Goal: Task Accomplishment & Management: Manage account settings

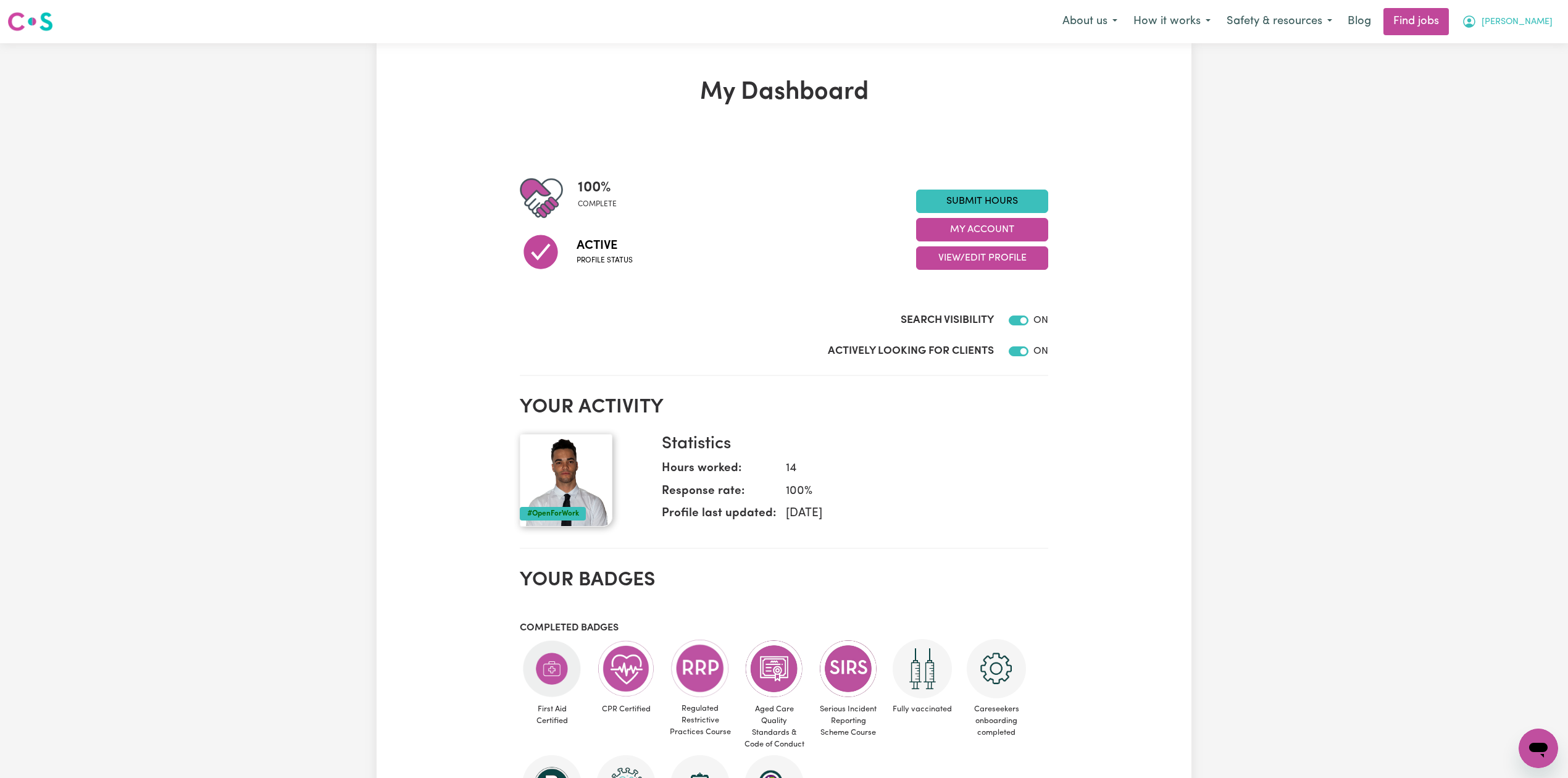
click at [1551, 19] on button "[PERSON_NAME]" at bounding box center [1507, 22] width 107 height 26
click at [1510, 48] on link "My Account" at bounding box center [1511, 48] width 97 height 24
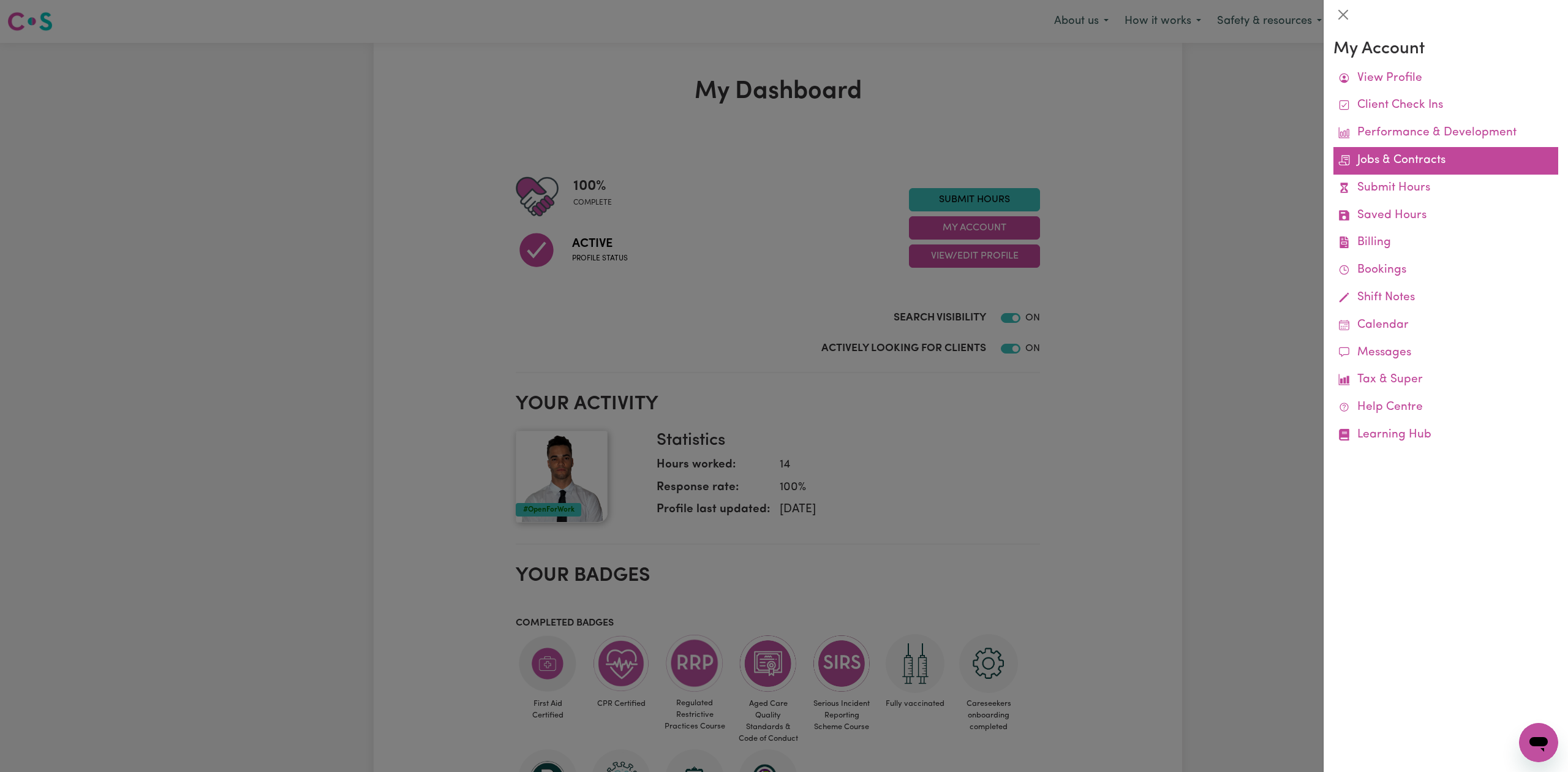
click at [1403, 167] on link "Jobs & Contracts" at bounding box center [1446, 161] width 225 height 27
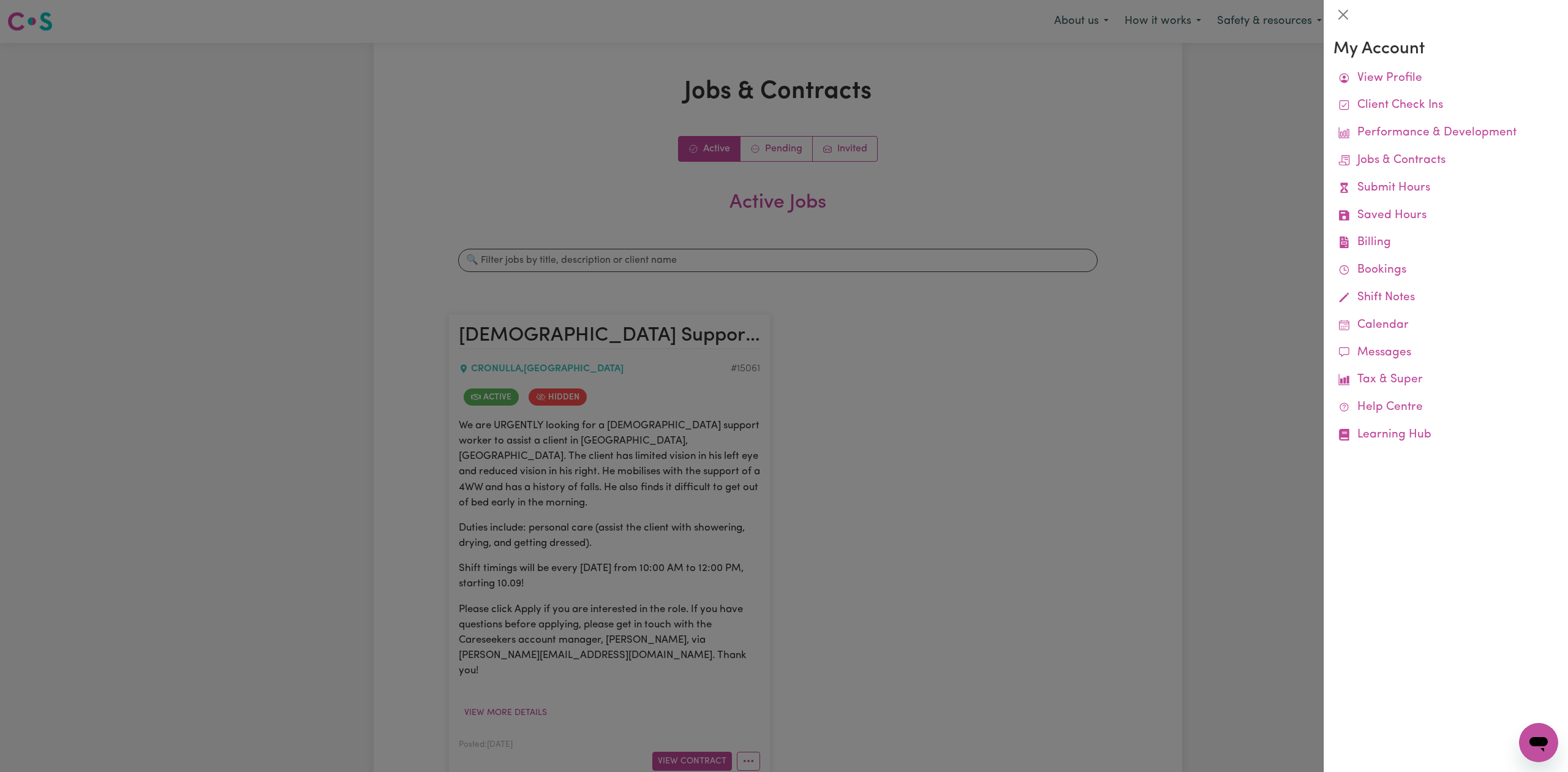
drag, startPoint x: 998, startPoint y: 422, endPoint x: 914, endPoint y: 510, distance: 121.7
click at [996, 427] on div at bounding box center [784, 386] width 1568 height 772
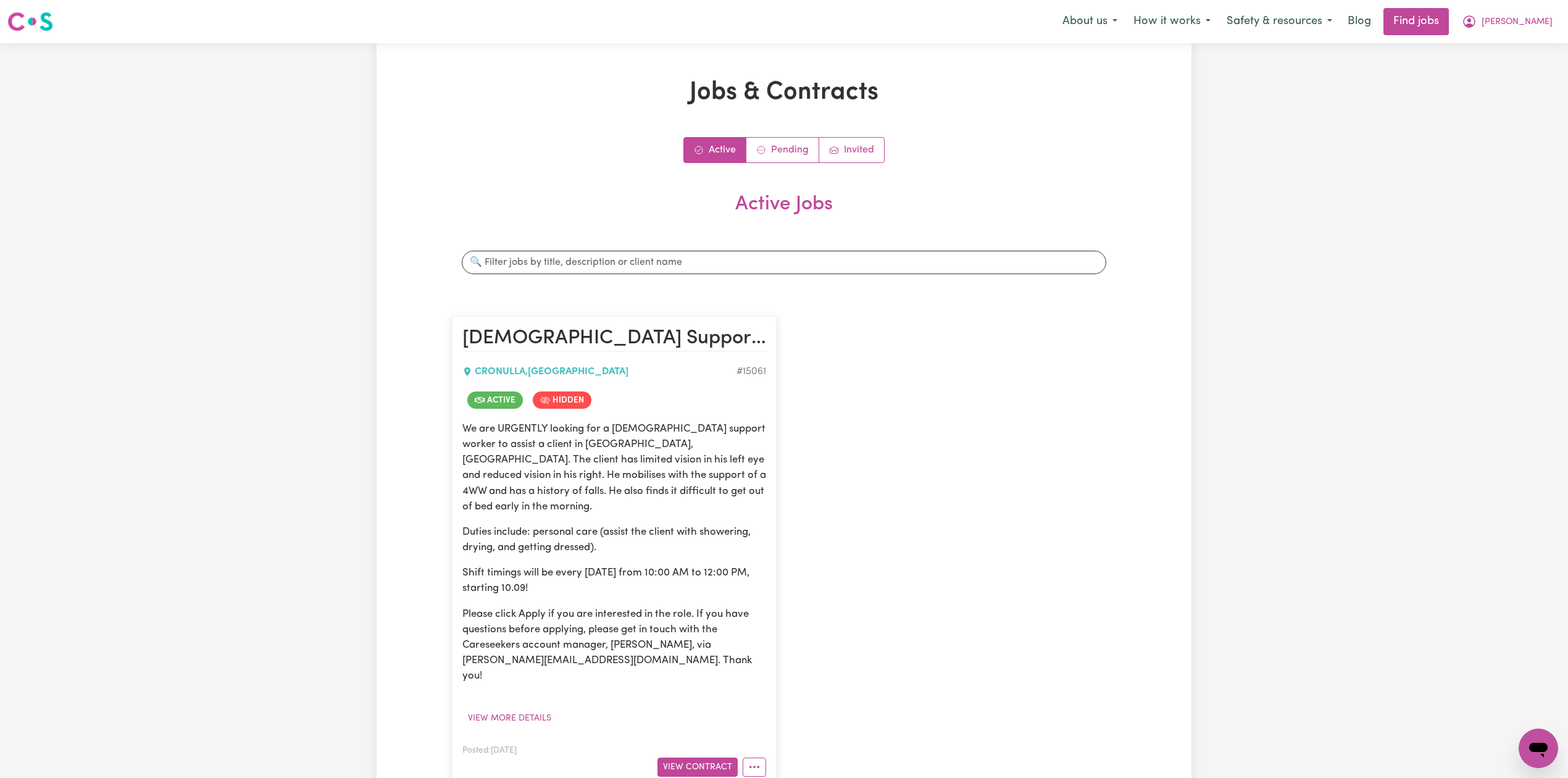
scroll to position [164, 0]
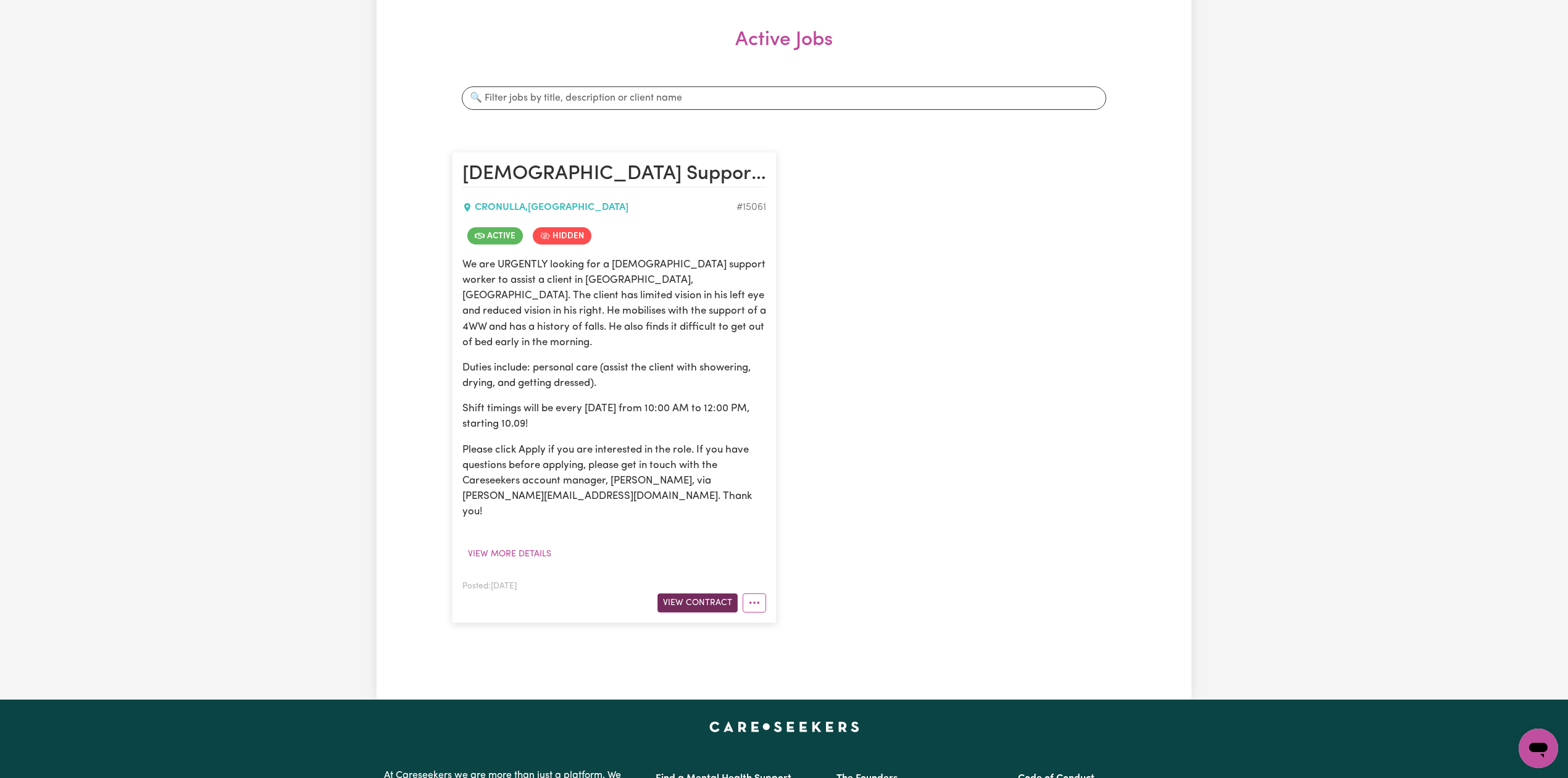
click at [684, 593] on button "View Contract" at bounding box center [697, 603] width 80 height 19
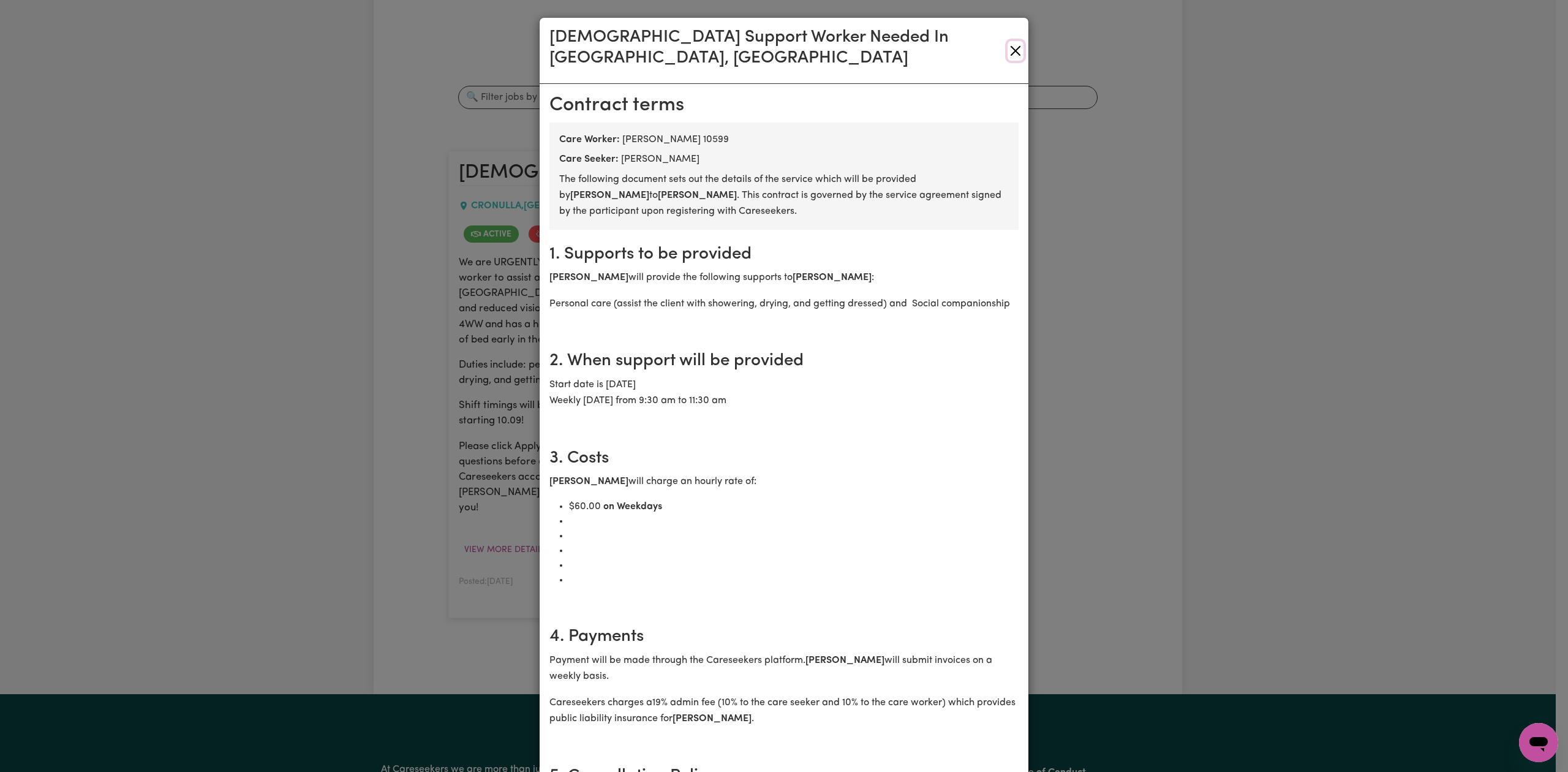
click at [1008, 41] on button "Close" at bounding box center [1016, 51] width 16 height 19
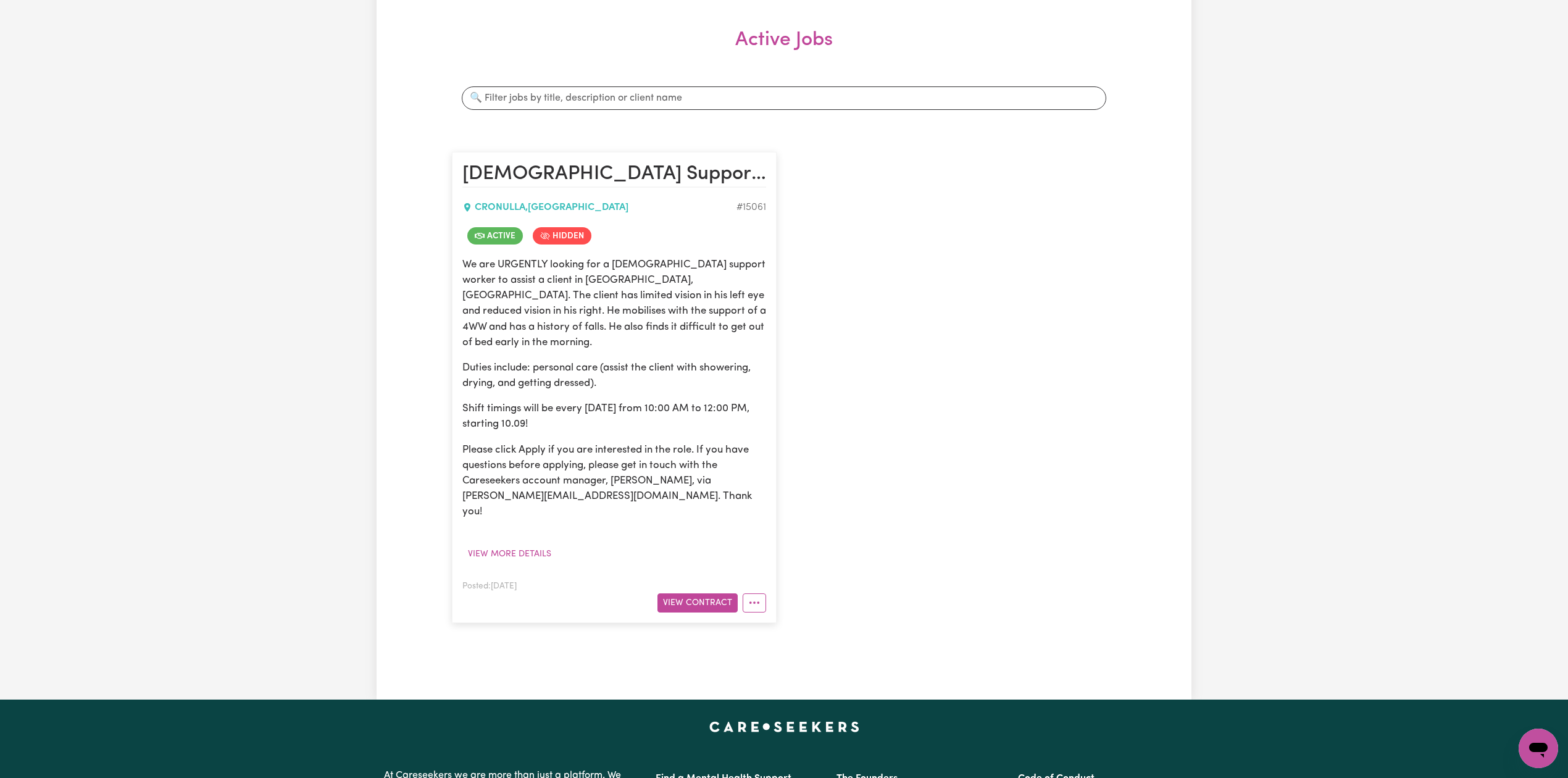
click at [1032, 326] on div "[DEMOGRAPHIC_DATA] Support Worker Needed In [GEOGRAPHIC_DATA], [GEOGRAPHIC_DATA…" at bounding box center [784, 387] width 679 height 495
click at [714, 578] on div "Posted: [DATE] View Contract" at bounding box center [614, 595] width 303 height 34
click at [714, 593] on button "View Contract" at bounding box center [697, 603] width 80 height 19
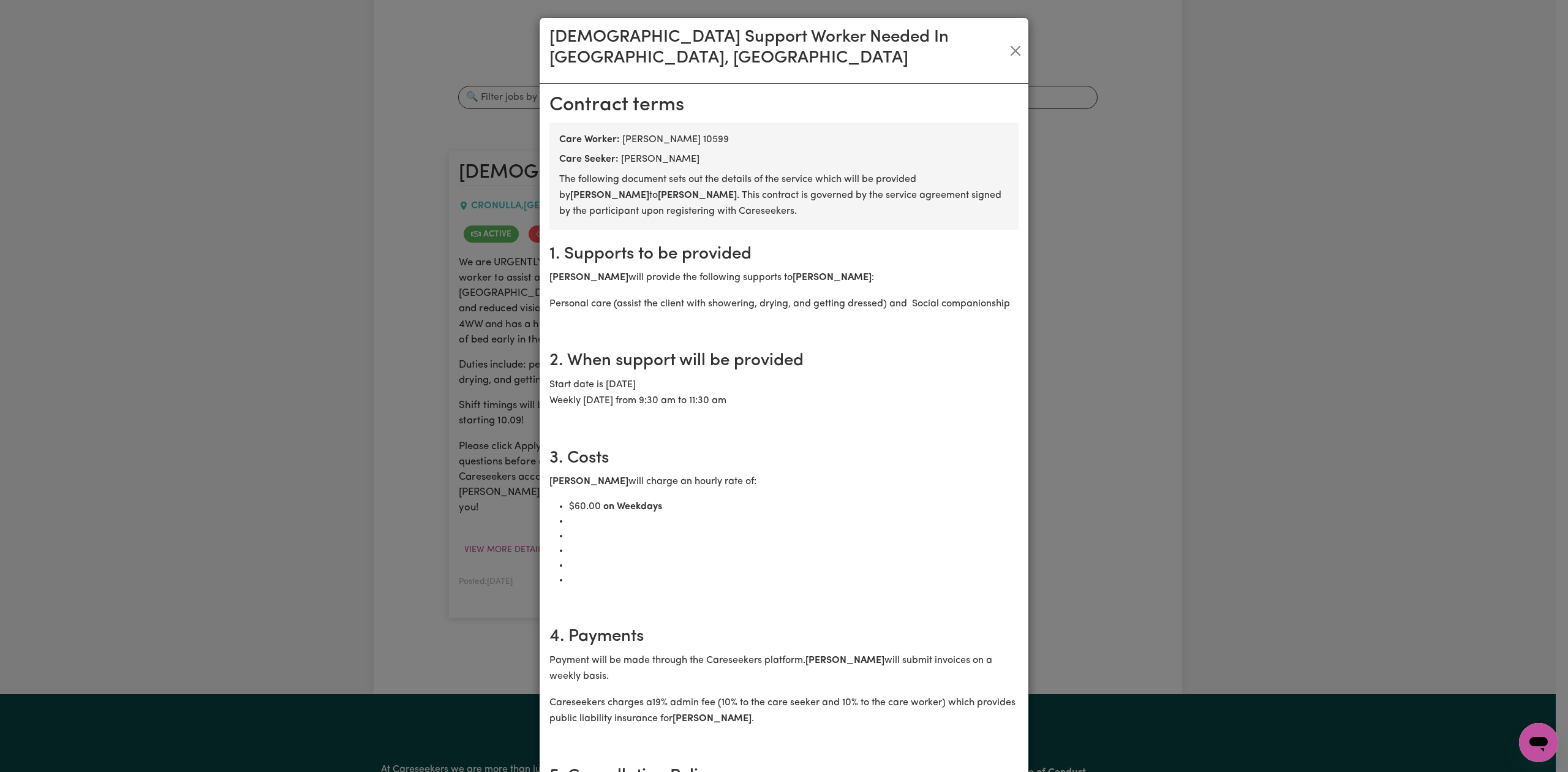
drag, startPoint x: 550, startPoint y: 173, endPoint x: 625, endPoint y: 175, distance: 75.0
click at [625, 175] on section "Care Worker: [PERSON_NAME] 10599 Care Seeker: [PERSON_NAME] The following docum…" at bounding box center [784, 175] width 469 height 107
copy b "[PERSON_NAME]"
click at [714, 476] on p "[PERSON_NAME] will charge an hourly rate of:" at bounding box center [784, 481] width 469 height 16
click at [1008, 41] on button "Close" at bounding box center [1016, 51] width 16 height 19
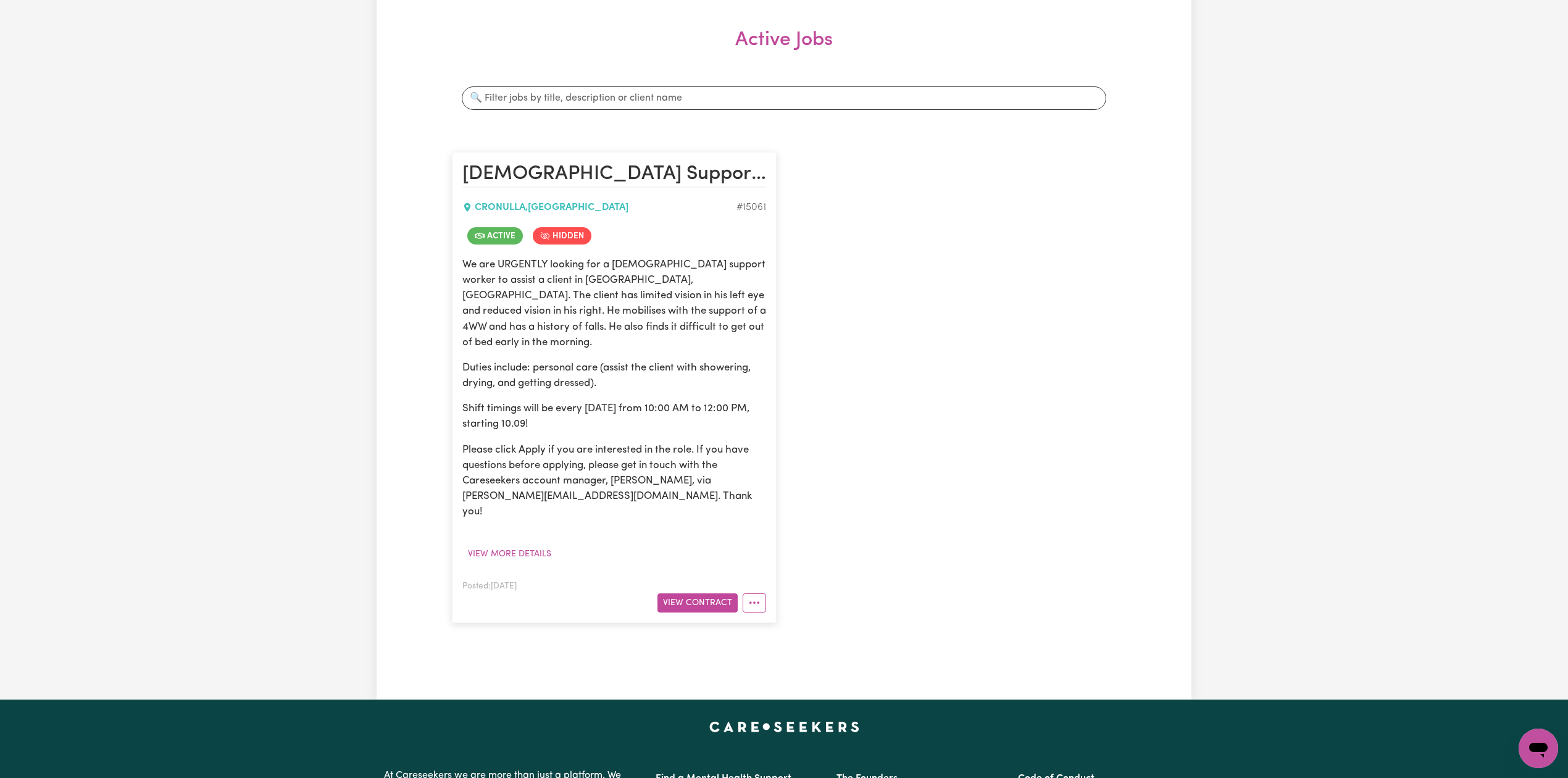
scroll to position [0, 0]
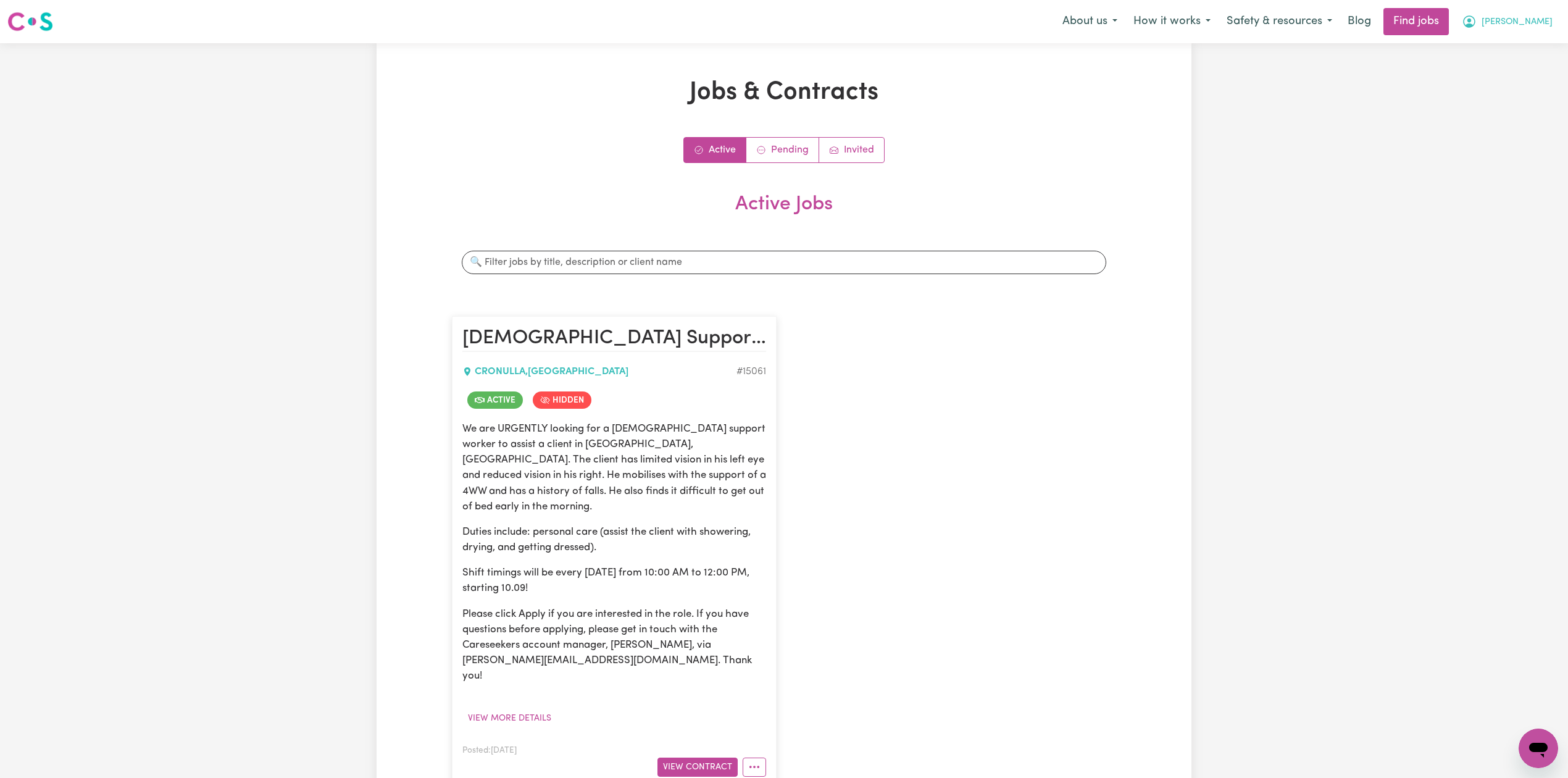
click at [1549, 15] on span "[PERSON_NAME]" at bounding box center [1517, 22] width 71 height 14
click at [1506, 89] on link "Logout" at bounding box center [1511, 94] width 97 height 24
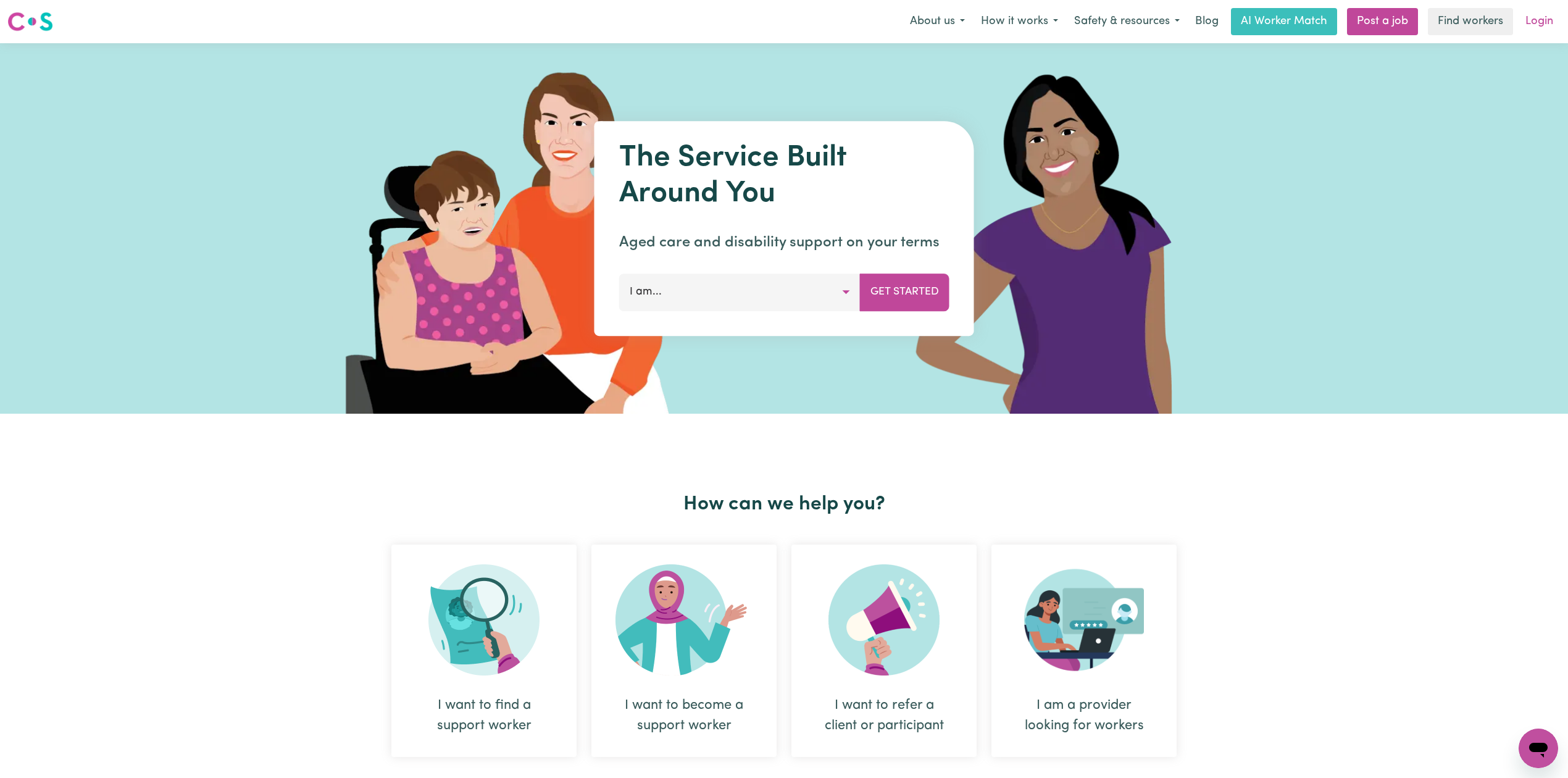
click at [1542, 24] on link "Login" at bounding box center [1539, 21] width 43 height 27
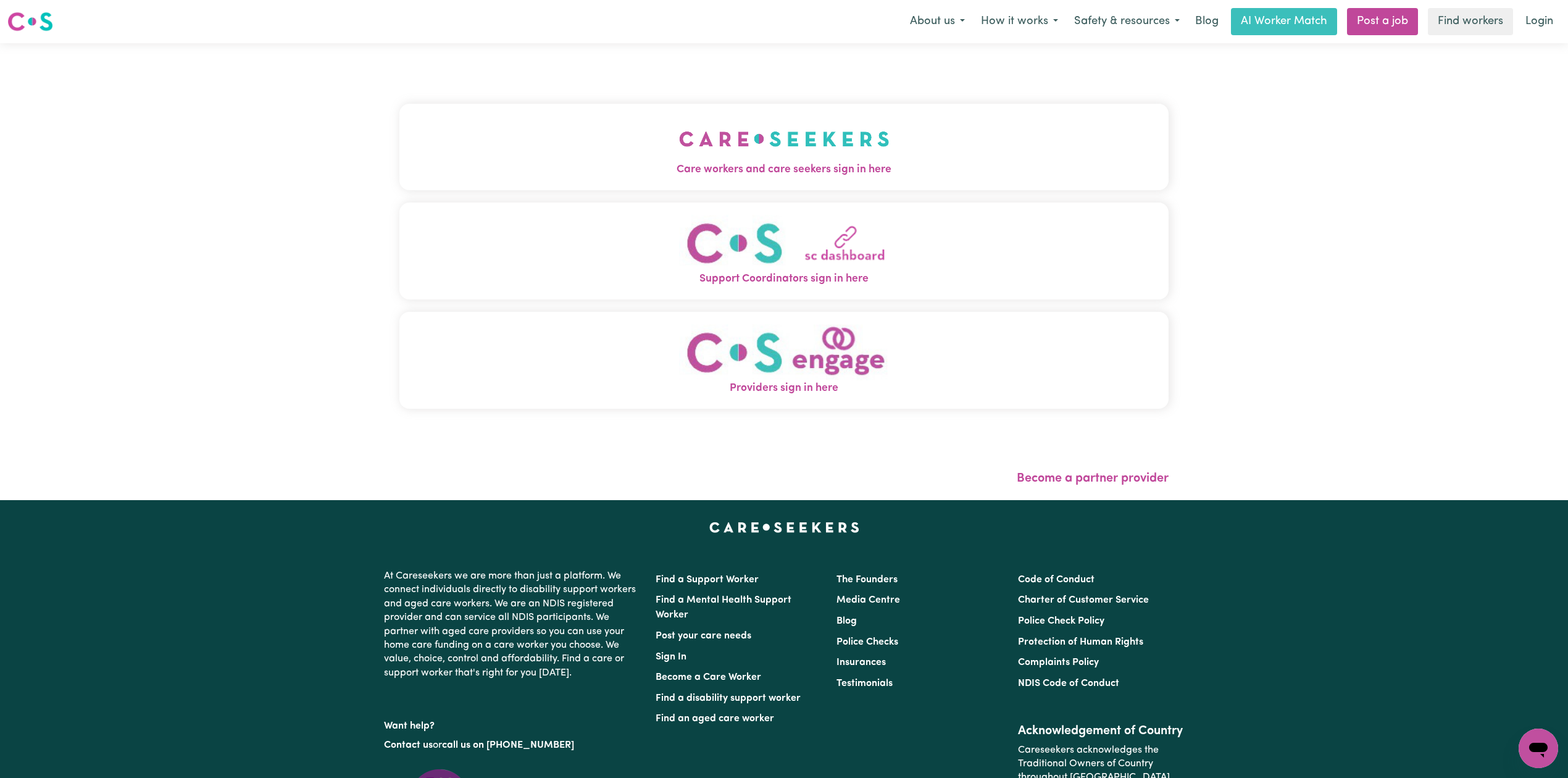
click at [647, 132] on button "Care workers and care seekers sign in here" at bounding box center [784, 147] width 769 height 87
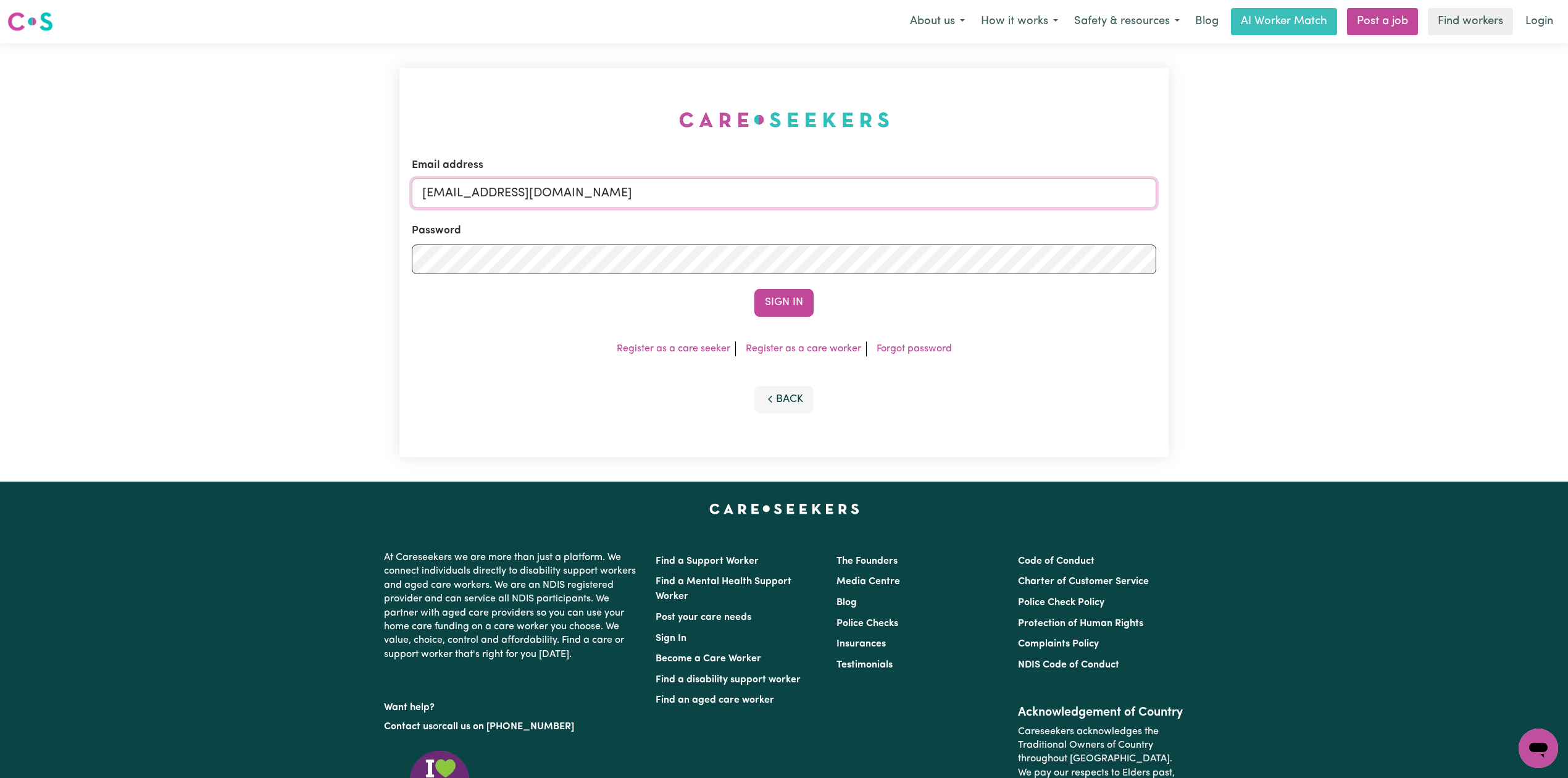
click at [724, 196] on input "[EMAIL_ADDRESS][DOMAIN_NAME]" at bounding box center [784, 193] width 745 height 30
drag, startPoint x: 483, startPoint y: 181, endPoint x: 808, endPoint y: 193, distance: 325.2
click at [808, 193] on input "Superuser~[EMAIL_ADDRESS][DOMAIN_NAME]" at bounding box center [784, 193] width 745 height 30
click at [551, 177] on div "Email address Superuser~[EMAIL_ADDRESS][DOMAIN_NAME]" at bounding box center [784, 183] width 745 height 50
click at [891, 257] on form "Email address Superuser~[EMAIL_ADDRESS][DOMAIN_NAME] Password Sign In" at bounding box center [784, 237] width 745 height 159
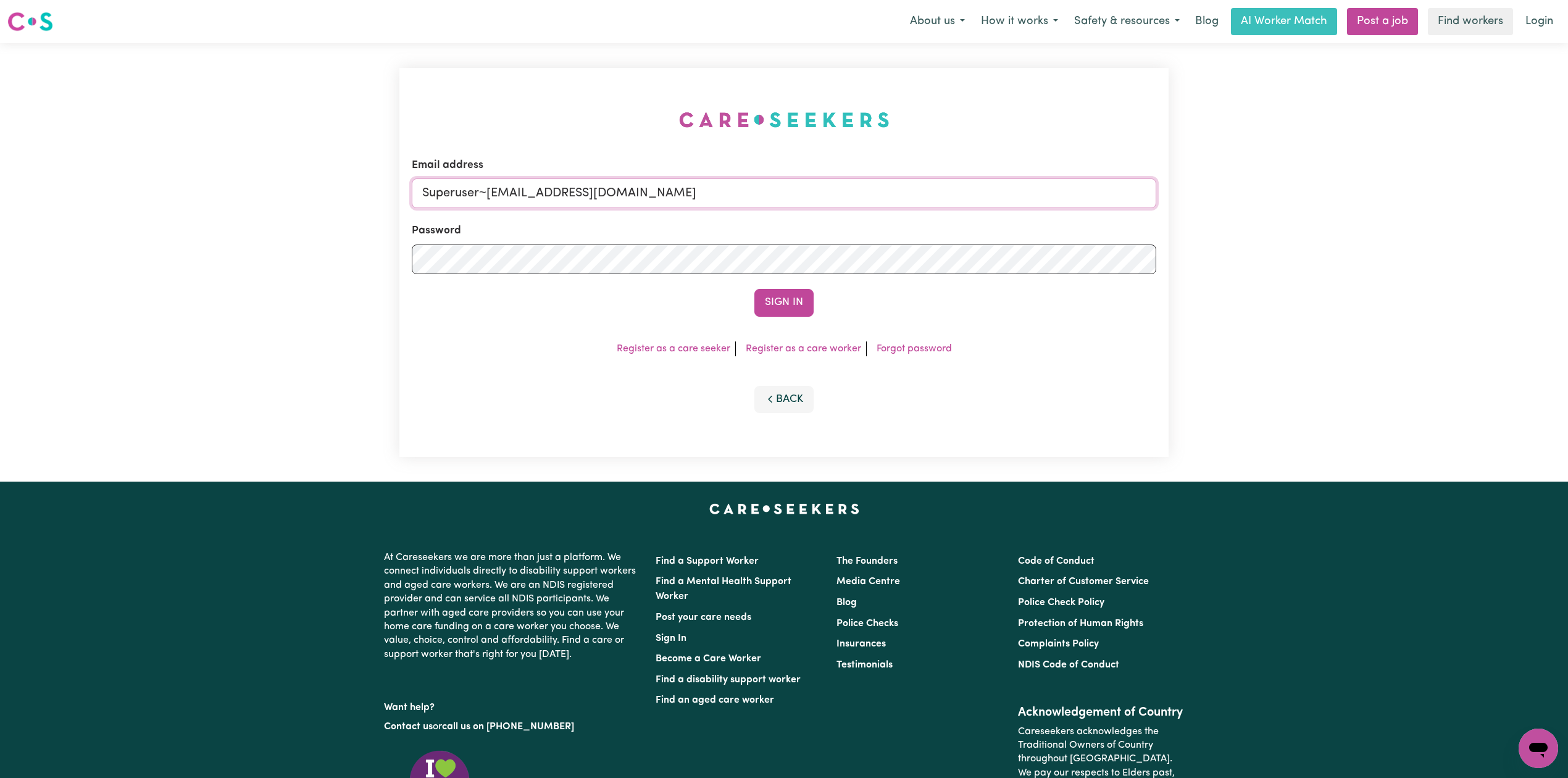
paste input "[EMAIL_ADDRESS]"
type input "Superuser~[EMAIL_ADDRESS][DOMAIN_NAME]"
click at [764, 302] on button "Sign In" at bounding box center [784, 302] width 59 height 27
